Goal: Task Accomplishment & Management: Use online tool/utility

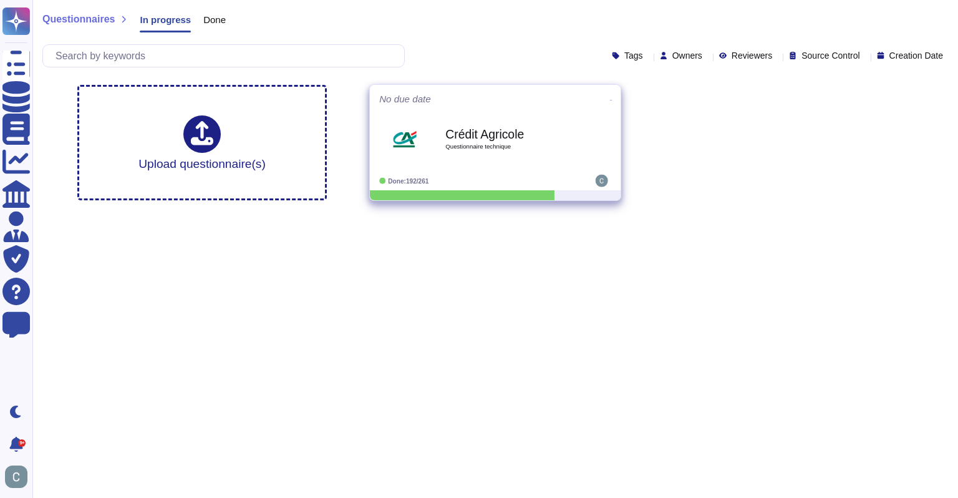
click at [543, 125] on div "Crédit Agricole Questionnaire technique" at bounding box center [508, 139] width 126 height 51
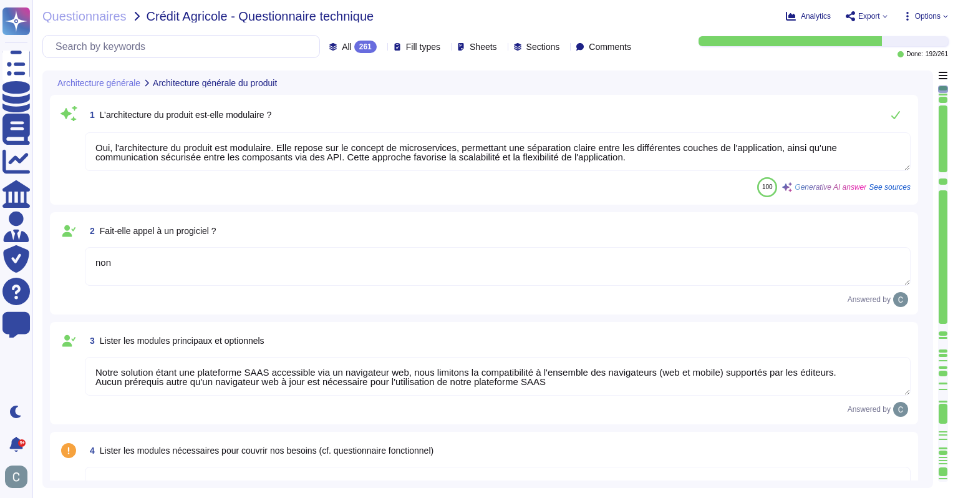
type textarea "Oui, l'architecture du produit est modulaire. Elle repose sur le concept de mic…"
type textarea "non"
type textarea "Notre solution étant une plateforme SAAS accessible via un navigateur web, nous…"
type textarea "Oui, la solution AssessFirst fait appel à des modules open source. Parmi eux, o…"
click at [354, 50] on div "261" at bounding box center [365, 47] width 22 height 12
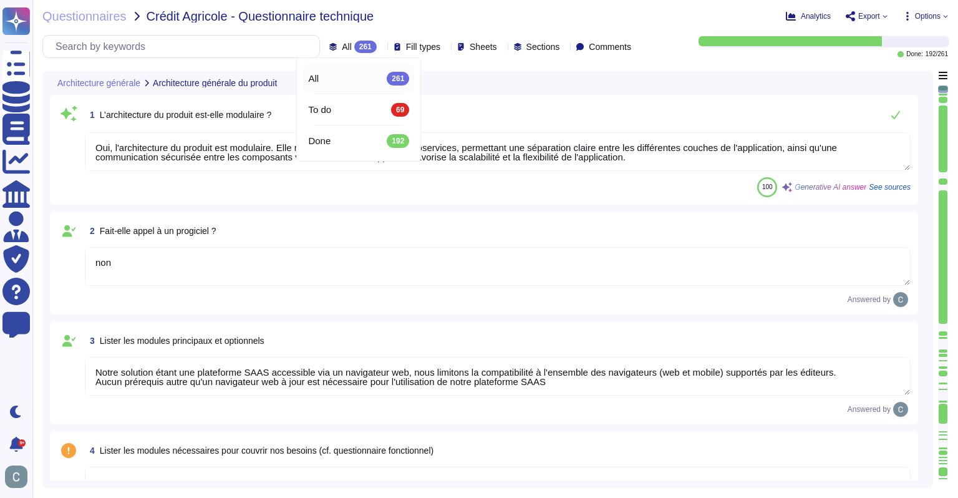
click at [414, 17] on div "Questionnaires Crédit Agricole - Questionnaire technique" at bounding box center [349, 16] width 614 height 12
click at [382, 47] on icon at bounding box center [382, 47] width 0 height 0
click at [351, 115] on div "To do 69" at bounding box center [358, 110] width 101 height 14
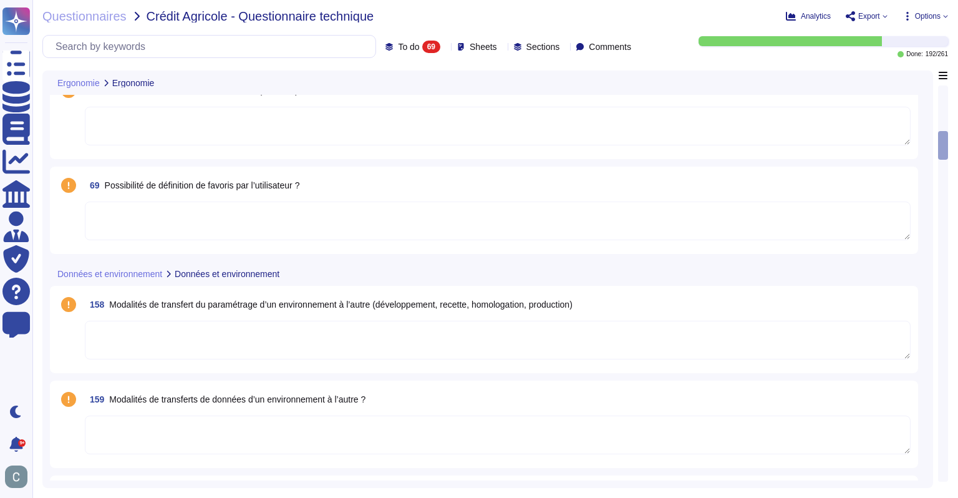
scroll to position [1060, 0]
